Goal: Transaction & Acquisition: Purchase product/service

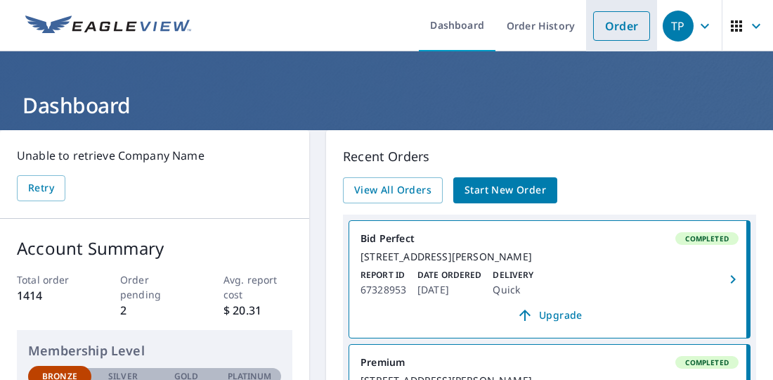
click at [614, 27] on link "Order" at bounding box center [621, 26] width 57 height 30
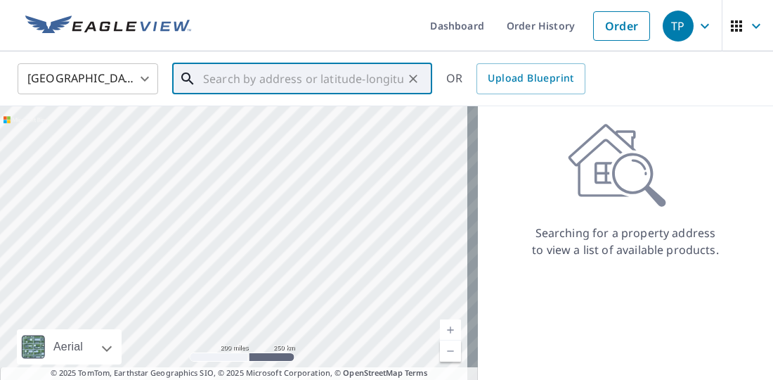
click at [226, 82] on input "text" at bounding box center [303, 78] width 200 height 39
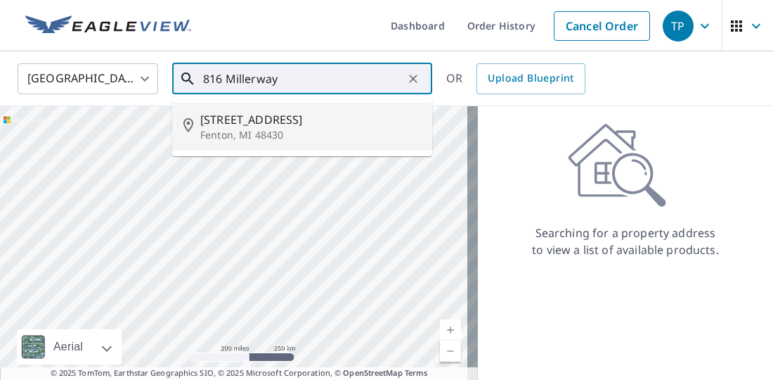
click at [250, 115] on span "[STREET_ADDRESS]" at bounding box center [310, 119] width 221 height 17
type input "[STREET_ADDRESS][PERSON_NAME]"
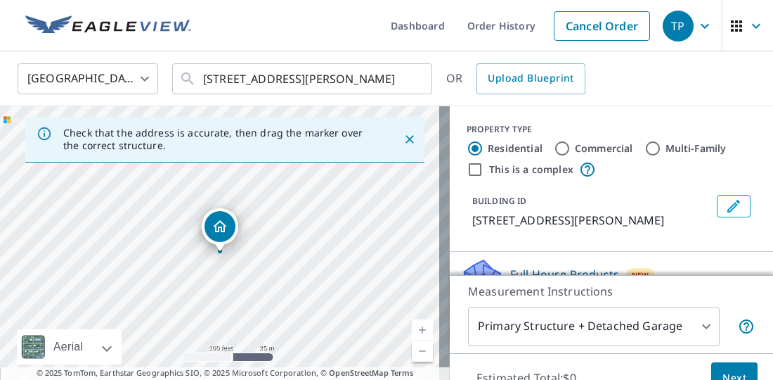
click at [258, 252] on div "[STREET_ADDRESS][PERSON_NAME]" at bounding box center [225, 253] width 450 height 295
click at [156, 261] on div "[STREET_ADDRESS][PERSON_NAME]" at bounding box center [225, 253] width 450 height 295
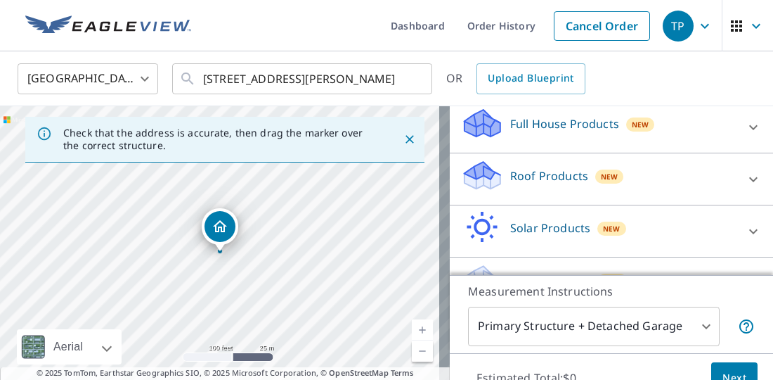
scroll to position [183, 0]
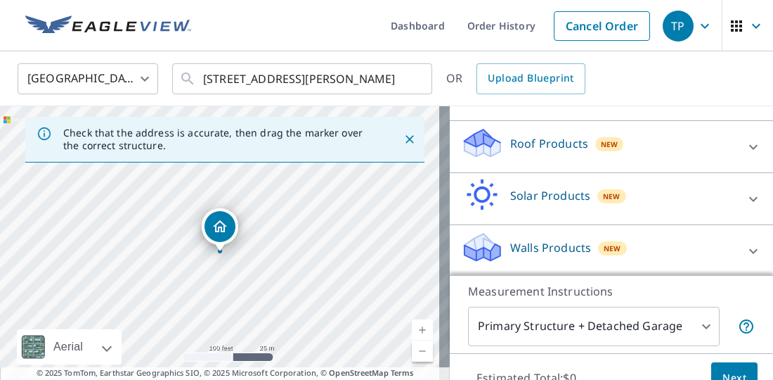
drag, startPoint x: 517, startPoint y: 198, endPoint x: 506, endPoint y: 147, distance: 51.9
click at [508, 147] on div "Full House Products New Full House™ $105 Roof Products New Premium $32.75 - $87…" at bounding box center [611, 173] width 323 height 208
click at [496, 146] on div "Roof Products New" at bounding box center [599, 147] width 276 height 40
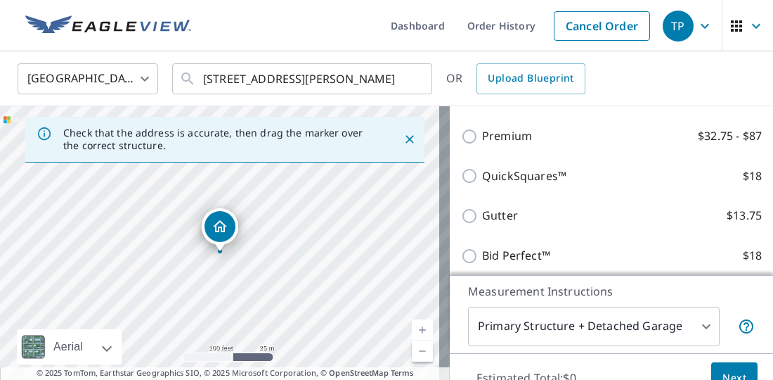
scroll to position [323, 0]
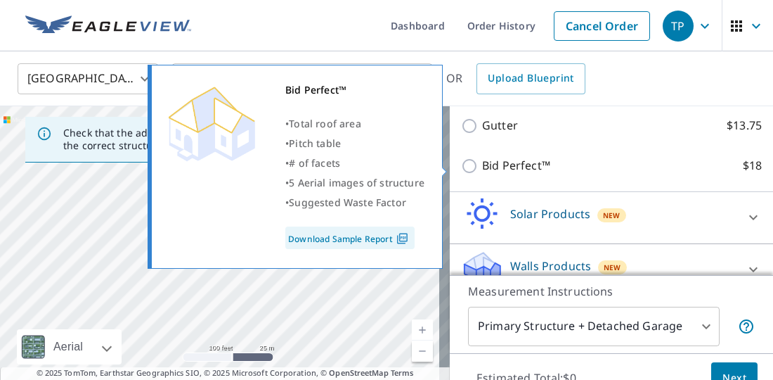
click at [467, 170] on input "Bid Perfect™ $18" at bounding box center [471, 165] width 21 height 17
checkbox input "true"
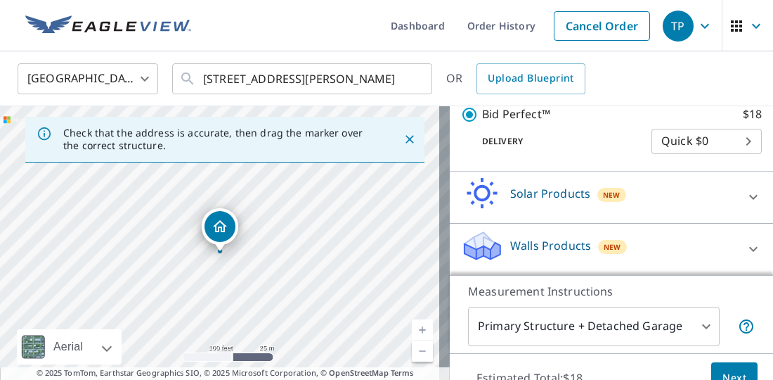
scroll to position [67, 0]
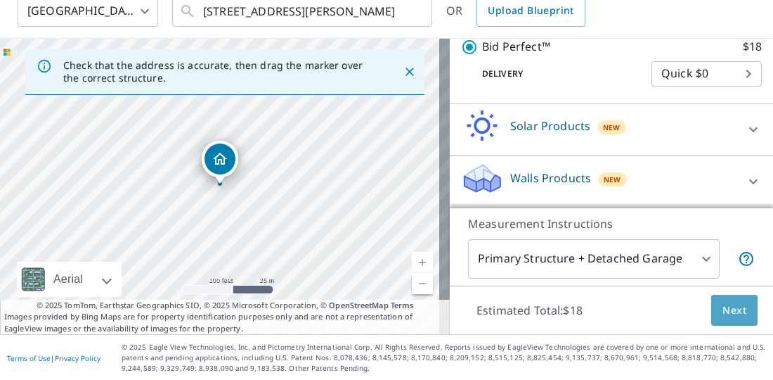
click at [723, 302] on span "Next" at bounding box center [735, 311] width 24 height 18
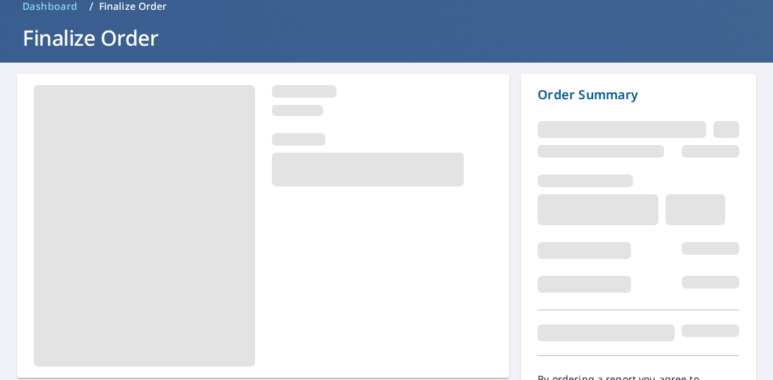
scroll to position [146, 0]
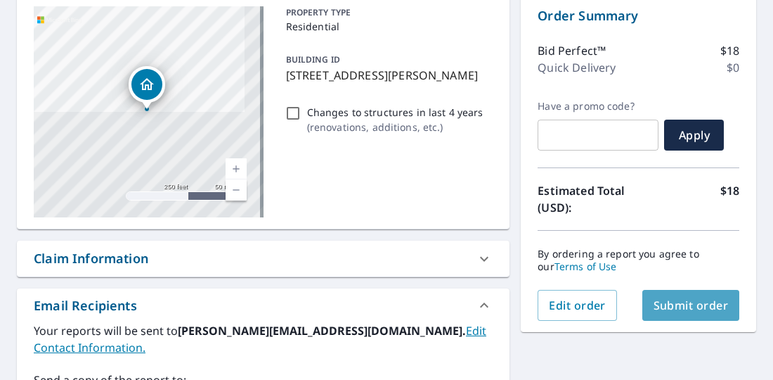
click at [675, 300] on span "Submit order" at bounding box center [691, 304] width 75 height 15
